Goal: Task Accomplishment & Management: Manage account settings

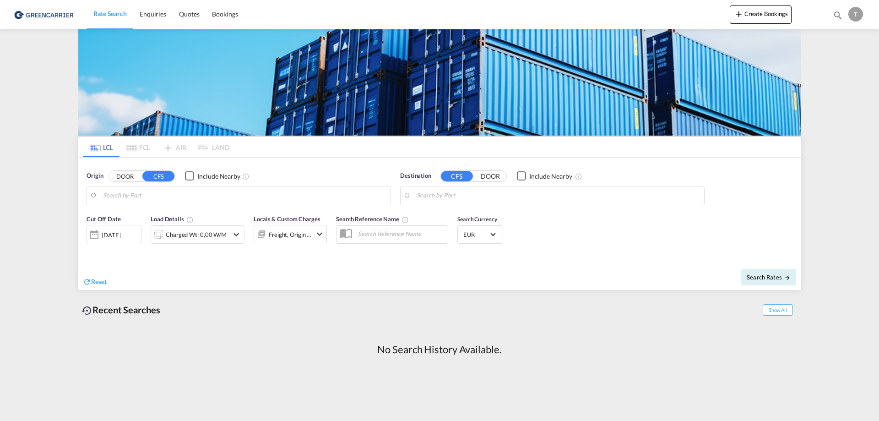
click at [852, 12] on div "T" at bounding box center [855, 14] width 15 height 15
click at [838, 40] on button "My Profile" at bounding box center [845, 40] width 60 height 18
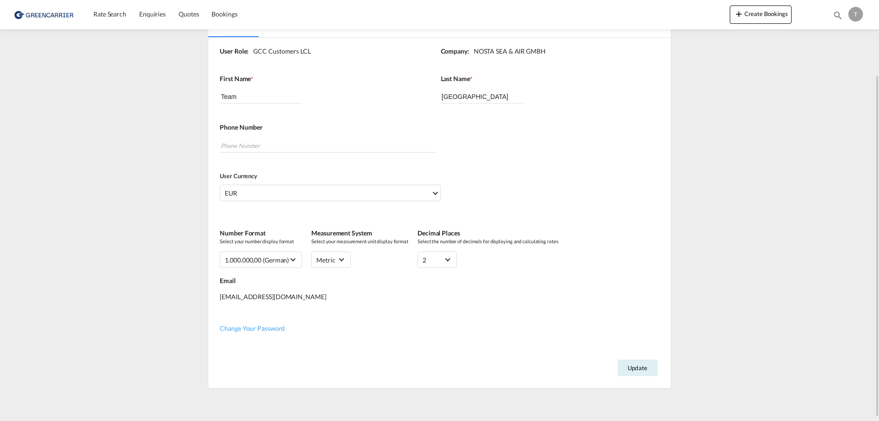
scroll to position [95, 0]
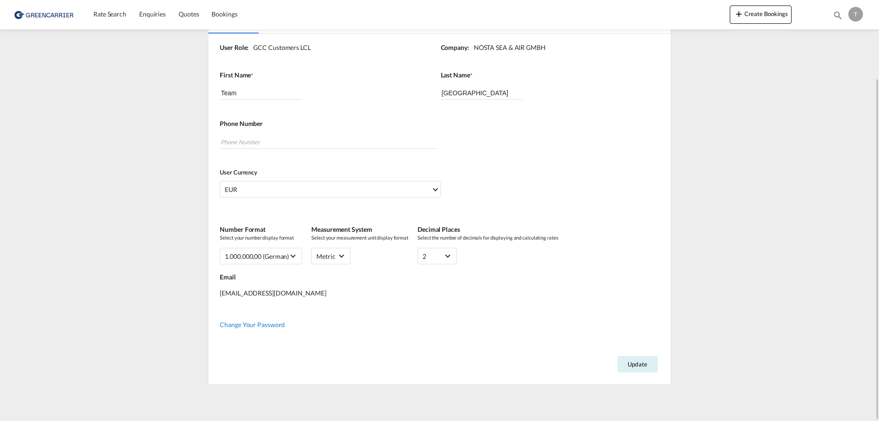
click at [254, 325] on span "Change Your Password" at bounding box center [252, 324] width 65 height 8
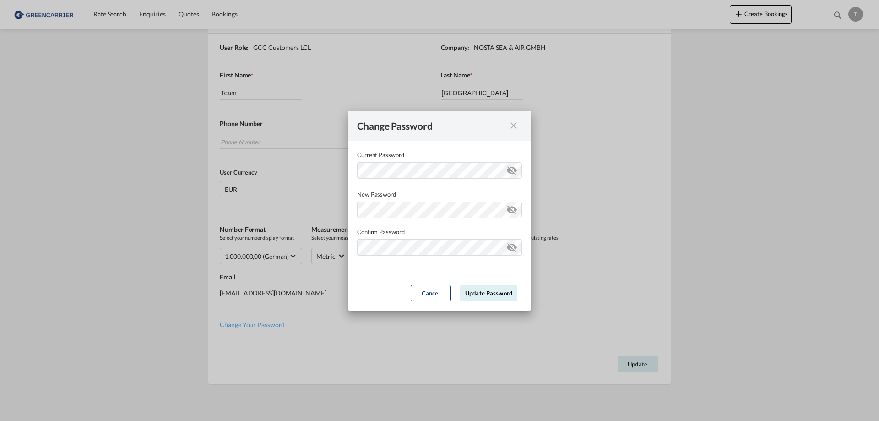
drag, startPoint x: 373, startPoint y: 289, endPoint x: 494, endPoint y: 272, distance: 122.5
click at [494, 272] on form "Current Password New Password Password must contain the following: A special ch…" at bounding box center [439, 225] width 183 height 169
click at [493, 292] on button "Update Password" at bounding box center [488, 293] width 57 height 16
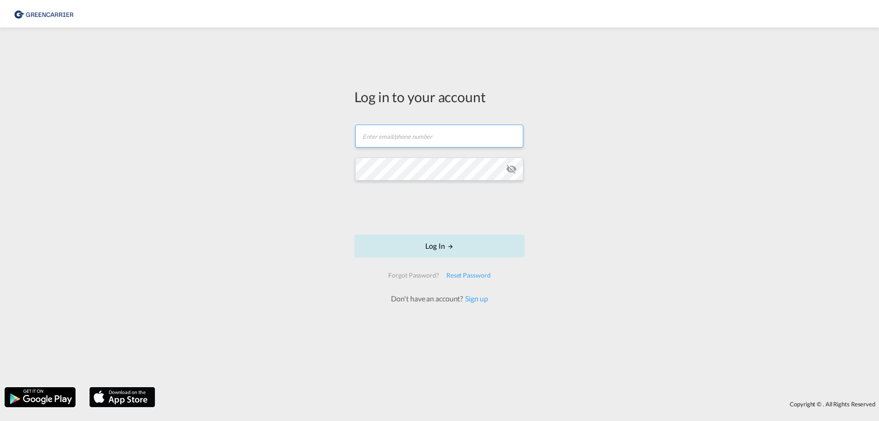
type input "[EMAIL_ADDRESS][DOMAIN_NAME]"
click at [441, 226] on div at bounding box center [439, 209] width 139 height 38
click at [444, 244] on button "Log In" at bounding box center [439, 245] width 170 height 23
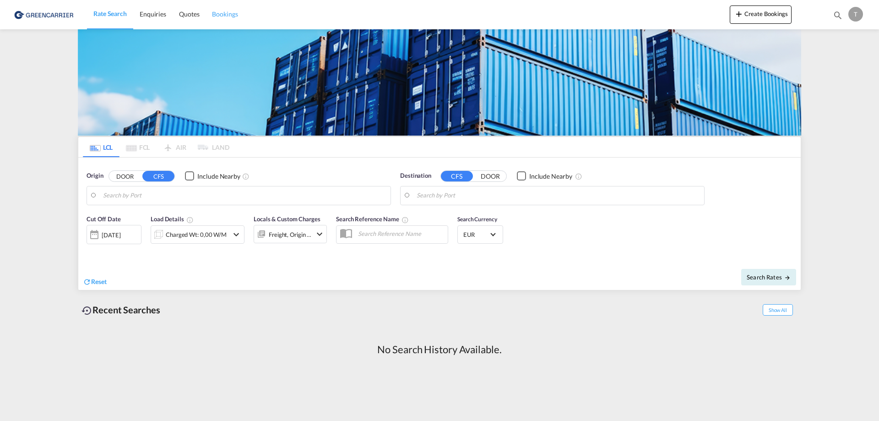
click at [227, 13] on span "Bookings" at bounding box center [225, 14] width 26 height 8
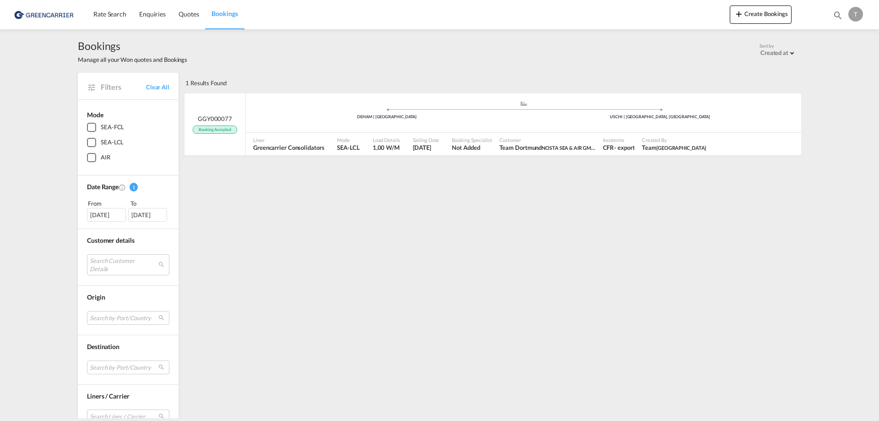
click at [863, 16] on md-menu "T My Profile Logout" at bounding box center [856, 11] width 17 height 22
click at [854, 17] on div "T" at bounding box center [855, 14] width 15 height 15
click at [840, 73] on button "Logout" at bounding box center [845, 70] width 60 height 18
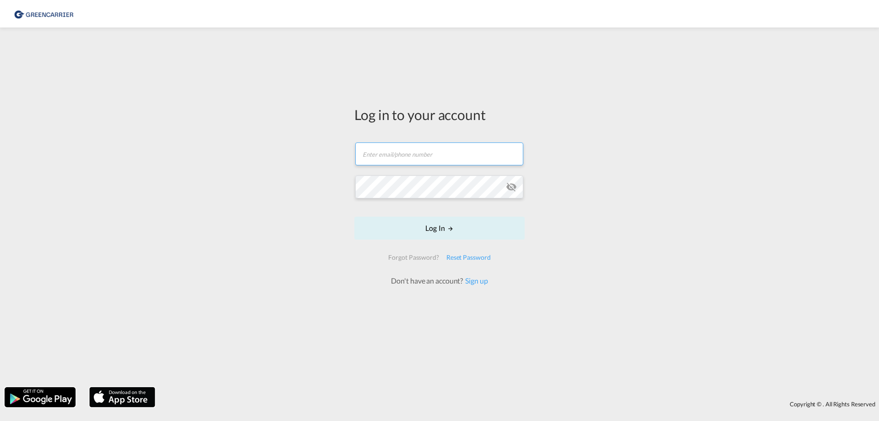
type input "[EMAIL_ADDRESS][DOMAIN_NAME]"
